Goal: Find specific page/section: Find specific page/section

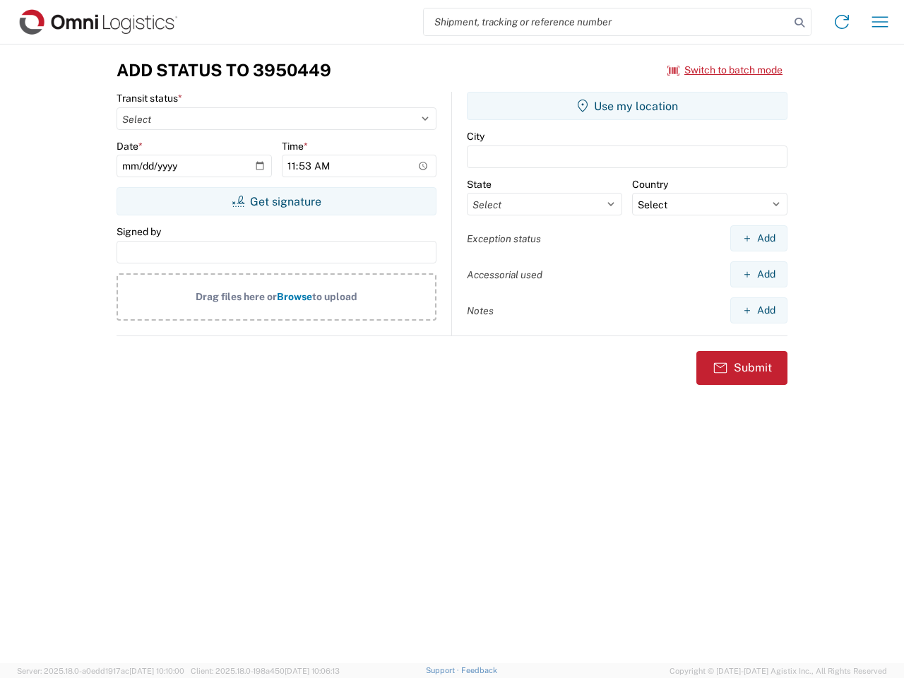
click at [607, 22] on input "search" at bounding box center [607, 21] width 366 height 27
click at [800, 23] on icon at bounding box center [800, 23] width 20 height 20
click at [842, 22] on icon at bounding box center [842, 22] width 23 height 23
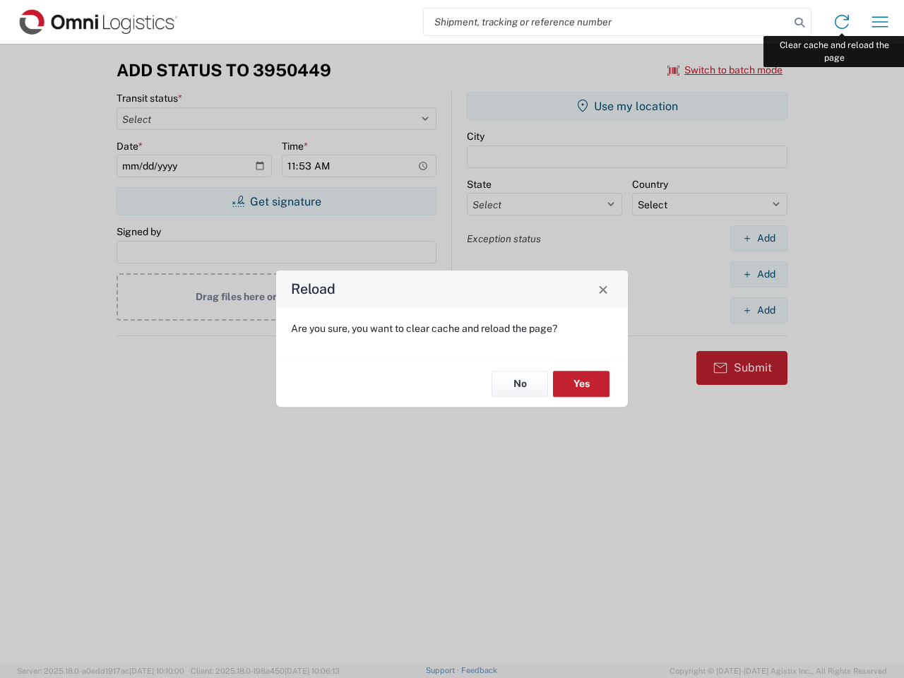
click at [880, 22] on div "Reload Are you sure, you want to clear cache and reload the page? No Yes" at bounding box center [452, 339] width 904 height 678
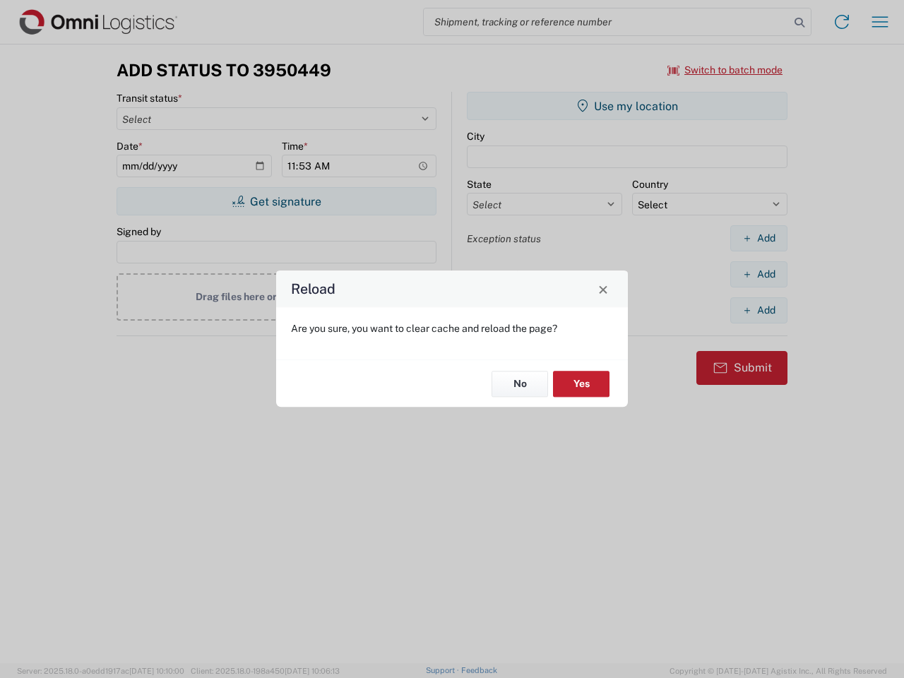
click at [725, 70] on div "Reload Are you sure, you want to clear cache and reload the page? No Yes" at bounding box center [452, 339] width 904 height 678
click at [276, 201] on div "Reload Are you sure, you want to clear cache and reload the page? No Yes" at bounding box center [452, 339] width 904 height 678
click at [627, 106] on div "Reload Are you sure, you want to clear cache and reload the page? No Yes" at bounding box center [452, 339] width 904 height 678
click at [759, 238] on div "Reload Are you sure, you want to clear cache and reload the page? No Yes" at bounding box center [452, 339] width 904 height 678
click at [759, 274] on div "Reload Are you sure, you want to clear cache and reload the page? No Yes" at bounding box center [452, 339] width 904 height 678
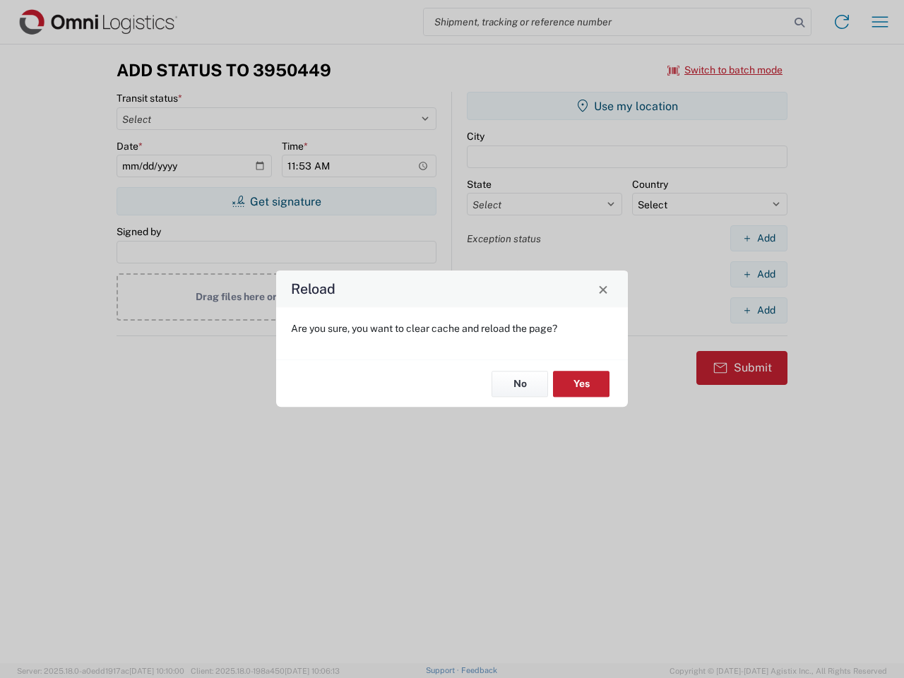
click at [759, 310] on div "Reload Are you sure, you want to clear cache and reload the page? No Yes" at bounding box center [452, 339] width 904 height 678
